Goal: Information Seeking & Learning: Learn about a topic

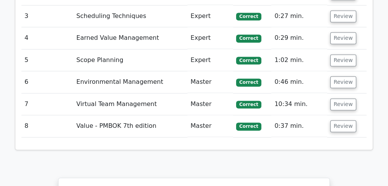
scroll to position [1400, 0]
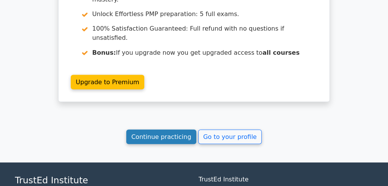
click at [166, 129] on link "Continue practicing" at bounding box center [161, 136] width 70 height 15
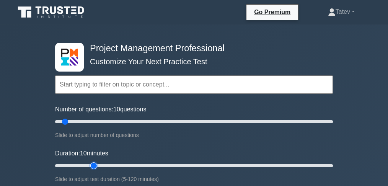
click at [90, 164] on input "Duration: 10 minutes" at bounding box center [194, 165] width 278 height 9
type input "15"
click at [81, 164] on input "Duration: 20 minutes" at bounding box center [194, 165] width 278 height 9
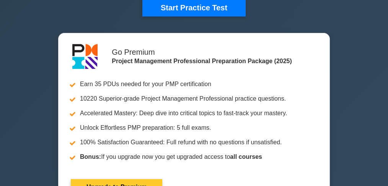
scroll to position [230, 0]
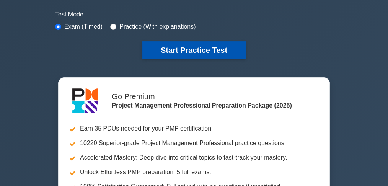
click at [161, 46] on button "Start Practice Test" at bounding box center [193, 50] width 103 height 18
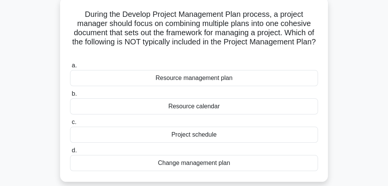
scroll to position [51, 0]
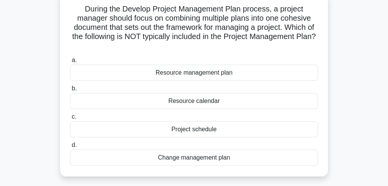
click at [182, 102] on div "Resource calendar" at bounding box center [194, 101] width 248 height 16
click at [70, 91] on input "b. Resource calendar" at bounding box center [70, 88] width 0 height 5
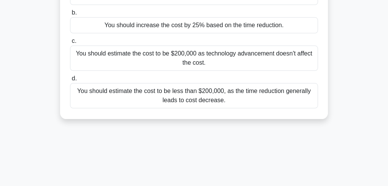
scroll to position [127, 0]
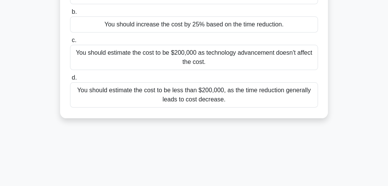
click at [108, 61] on div "You should estimate the cost to be $200,000 as technology advancement doesn't a…" at bounding box center [194, 57] width 248 height 25
click at [70, 43] on input "c. You should estimate the cost to be $200,000 as technology advancement doesn'…" at bounding box center [70, 40] width 0 height 5
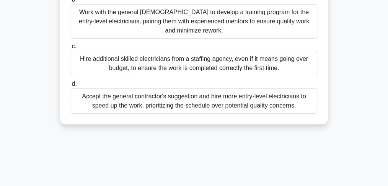
scroll to position [178, 0]
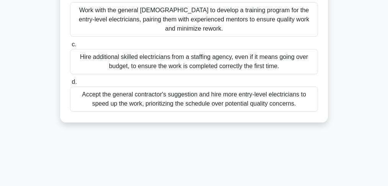
click at [93, 24] on div "Work with the general [DEMOGRAPHIC_DATA] to develop a training program for the …" at bounding box center [194, 19] width 248 height 34
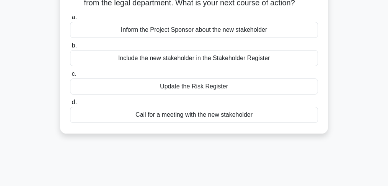
scroll to position [77, 0]
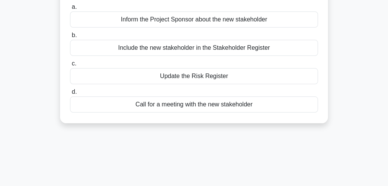
click at [114, 56] on div "Include the new stakeholder in the Stakeholder Register" at bounding box center [194, 48] width 248 height 16
click at [70, 38] on input "b. Include the new stakeholder in the Stakeholder Register" at bounding box center [70, 35] width 0 height 5
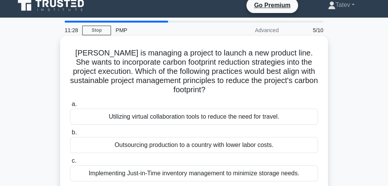
scroll to position [0, 0]
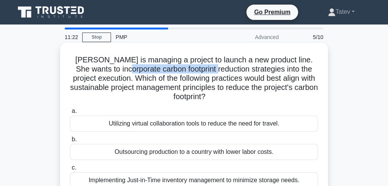
drag, startPoint x: 124, startPoint y: 69, endPoint x: 213, endPoint y: 68, distance: 89.9
click at [213, 68] on h5 "Jane is managing a project to launch a new product line. She wants to incorpora…" at bounding box center [193, 78] width 249 height 47
copy h5 "carbon footprint reduction"
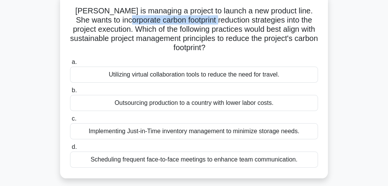
scroll to position [51, 0]
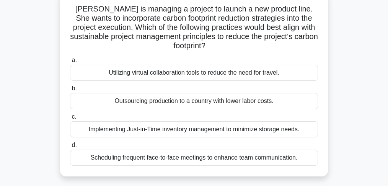
click at [216, 130] on div "Implementing Just-in-Time inventory management to minimize storage needs." at bounding box center [194, 129] width 248 height 16
click at [70, 119] on input "c. Implementing Just-in-Time inventory management to minimize storage needs." at bounding box center [70, 116] width 0 height 5
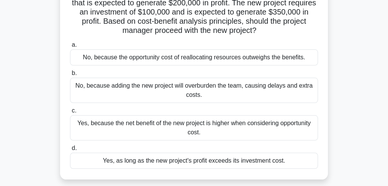
scroll to position [77, 0]
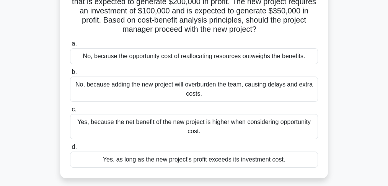
click at [145, 128] on div "Yes, because the net benefit of the new project is higher when considering oppo…" at bounding box center [194, 126] width 248 height 25
click at [70, 112] on input "c. Yes, because the net benefit of the new project is higher when considering o…" at bounding box center [70, 109] width 0 height 5
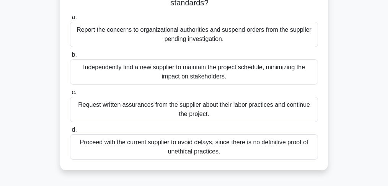
scroll to position [102, 0]
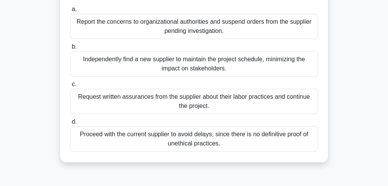
click at [171, 31] on div "Report the concerns to organizational authorities and suspend orders from the s…" at bounding box center [194, 26] width 248 height 25
click at [70, 12] on input "a. Report the concerns to organizational authorities and suspend orders from th…" at bounding box center [70, 9] width 0 height 5
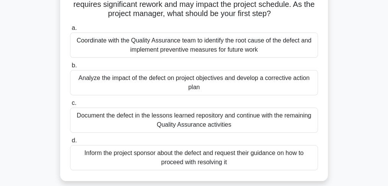
scroll to position [77, 0]
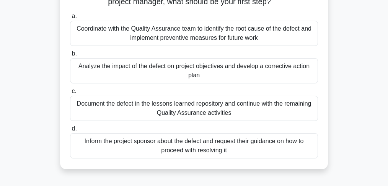
click at [136, 75] on div "Analyze the impact of the defect on project objectives and develop a corrective…" at bounding box center [194, 70] width 248 height 25
click at [70, 56] on input "b. Analyze the impact of the defect on project objectives and develop a correct…" at bounding box center [70, 53] width 0 height 5
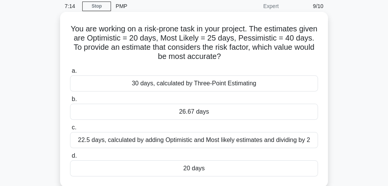
scroll to position [25, 0]
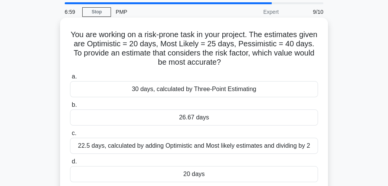
click at [172, 120] on div "26.67 days" at bounding box center [194, 117] width 248 height 16
click at [70, 107] on input "b. 26.67 days" at bounding box center [70, 105] width 0 height 5
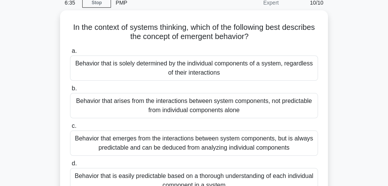
scroll to position [77, 0]
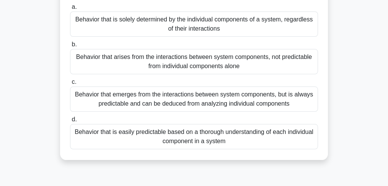
click at [160, 104] on div "Behavior that emerges from the interactions between system components, but is a…" at bounding box center [194, 98] width 248 height 25
click at [70, 85] on input "c. Behavior that emerges from the interactions between system components, but i…" at bounding box center [70, 82] width 0 height 5
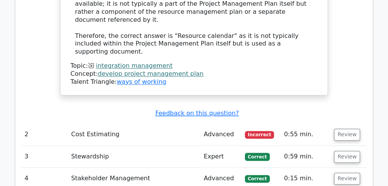
scroll to position [1020, 0]
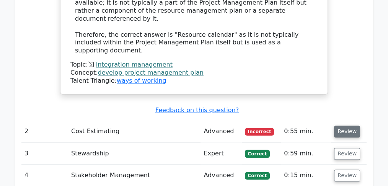
click at [347, 125] on button "Review" at bounding box center [347, 131] width 26 height 12
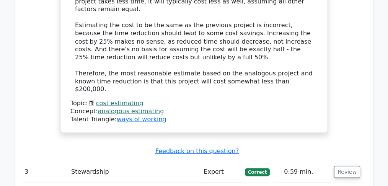
scroll to position [1428, 0]
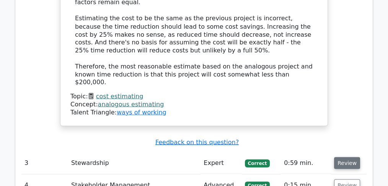
click at [351, 157] on button "Review" at bounding box center [347, 163] width 26 height 12
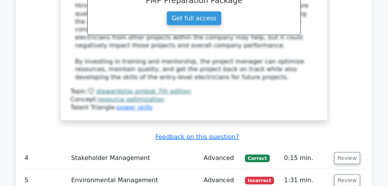
scroll to position [1913, 0]
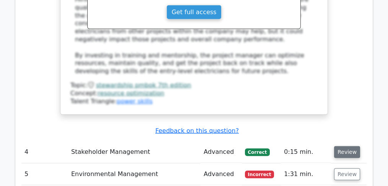
click at [350, 146] on button "Review" at bounding box center [347, 152] width 26 height 12
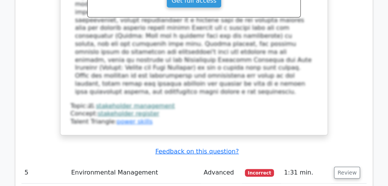
scroll to position [2346, 0]
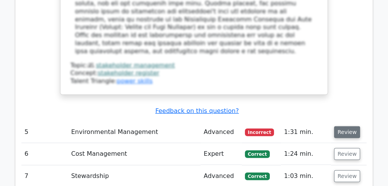
click at [351, 126] on button "Review" at bounding box center [347, 132] width 26 height 12
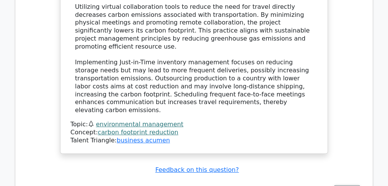
scroll to position [2703, 0]
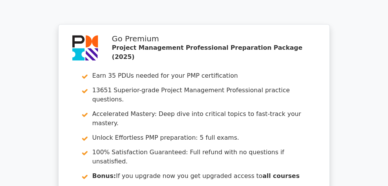
scroll to position [3391, 0]
